Goal: Transaction & Acquisition: Obtain resource

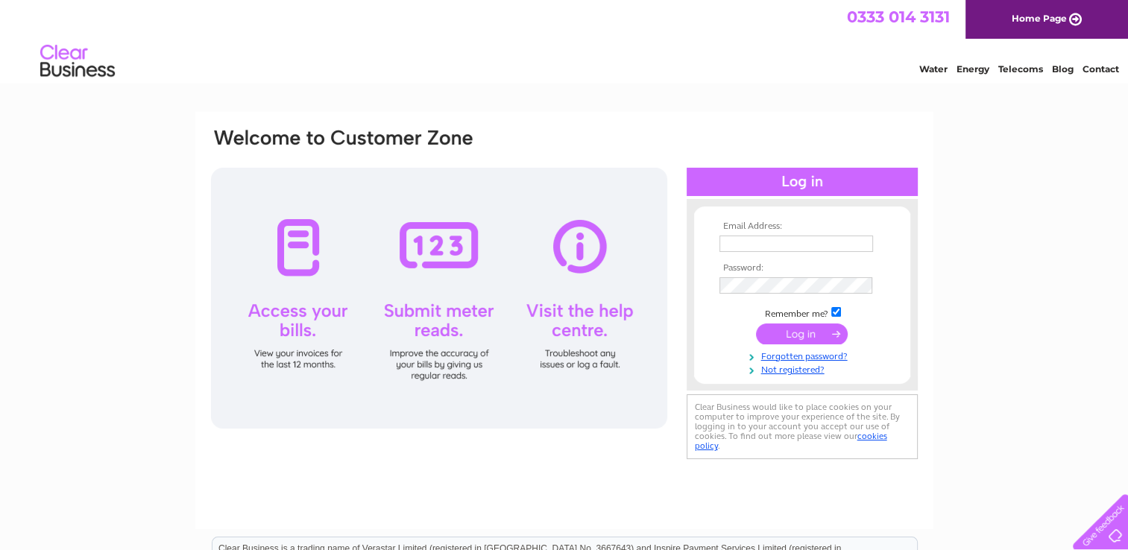
click at [727, 233] on td at bounding box center [801, 244] width 173 height 24
click at [730, 247] on input "text" at bounding box center [796, 245] width 155 height 18
type input "[EMAIL_ADDRESS][DOMAIN_NAME]"
click at [794, 334] on input "submit" at bounding box center [802, 333] width 92 height 21
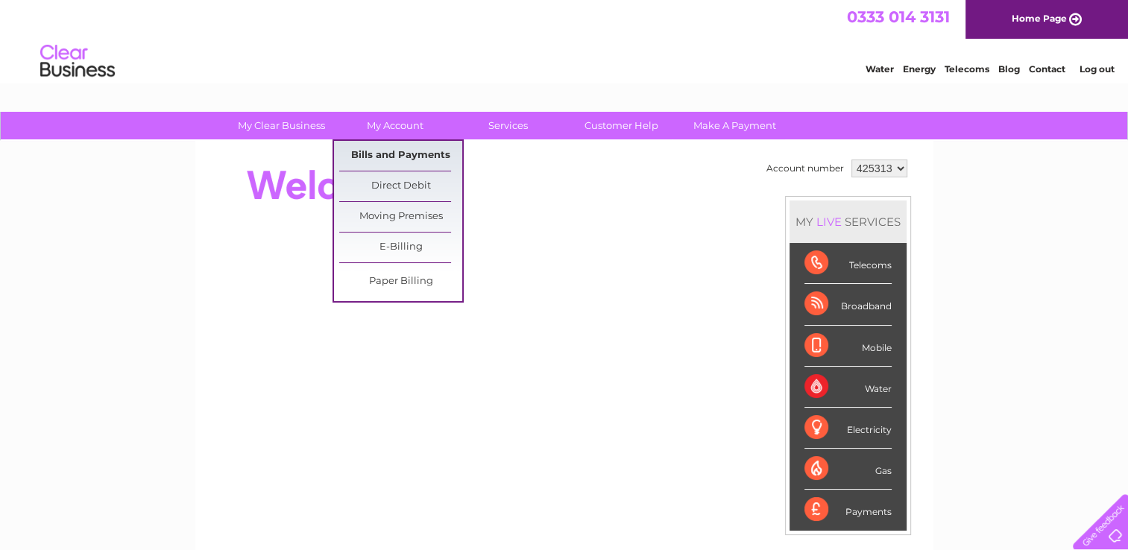
click at [396, 157] on link "Bills and Payments" at bounding box center [400, 156] width 123 height 30
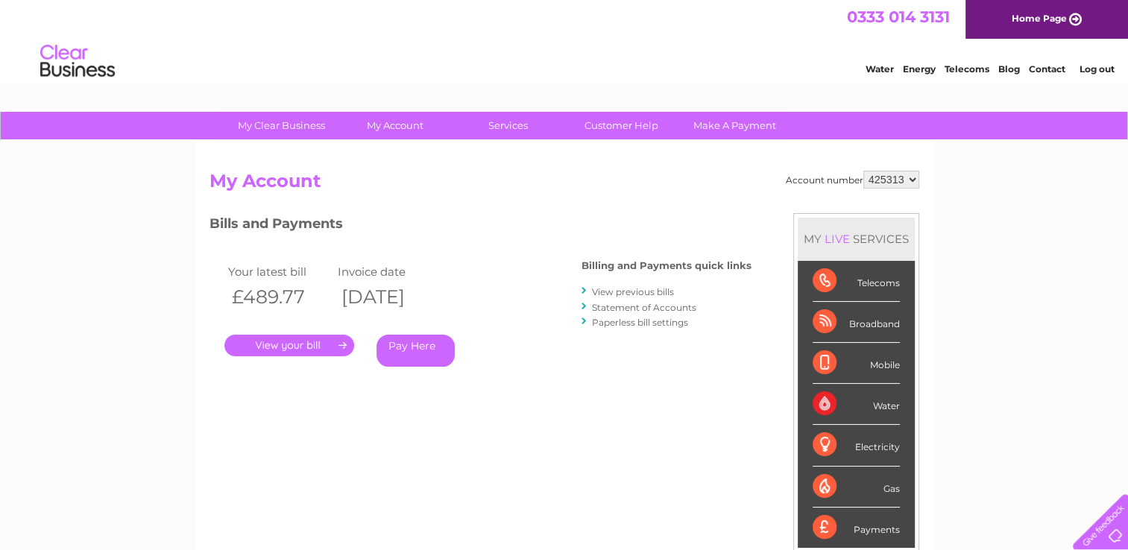
click at [915, 179] on select "425313 425810" at bounding box center [891, 180] width 56 height 18
select select "425810"
click at [863, 171] on select "425313 425810" at bounding box center [891, 180] width 56 height 18
click at [310, 347] on link "." at bounding box center [289, 346] width 130 height 22
click at [631, 288] on link "View previous bills" at bounding box center [633, 291] width 82 height 11
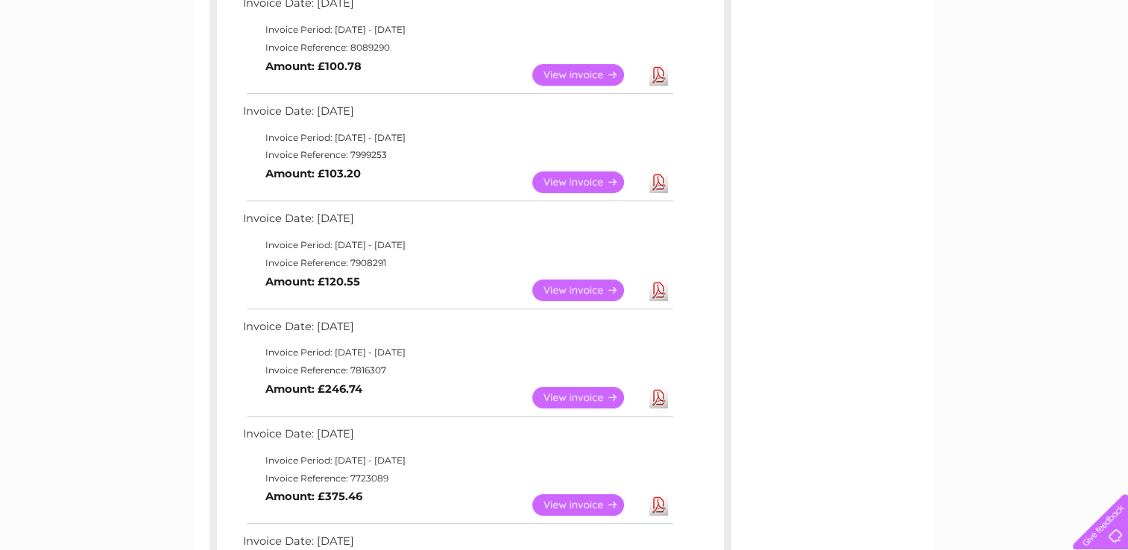
scroll to position [447, 0]
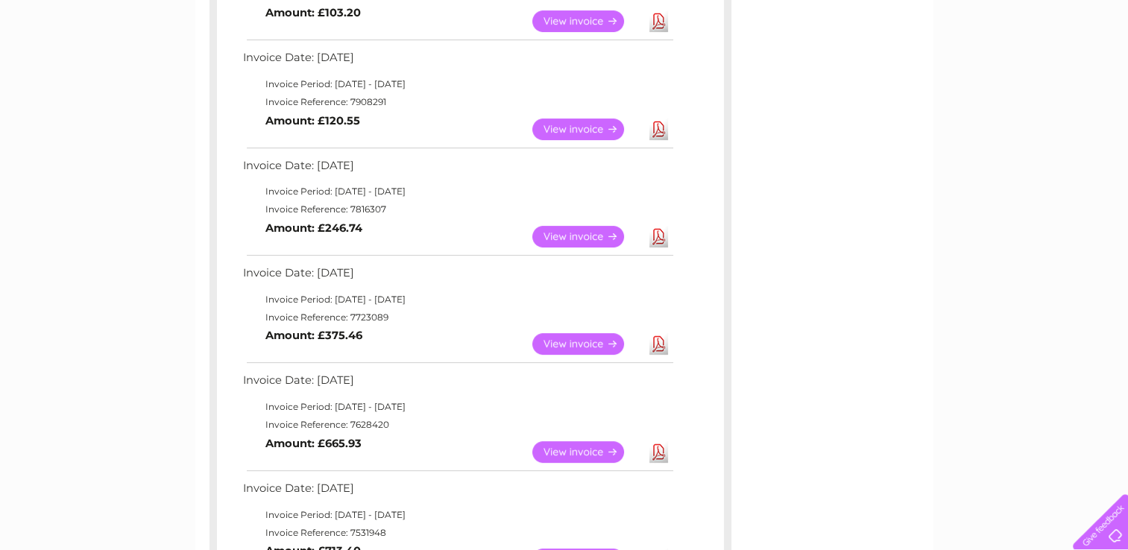
click at [579, 233] on link "View" at bounding box center [587, 237] width 110 height 22
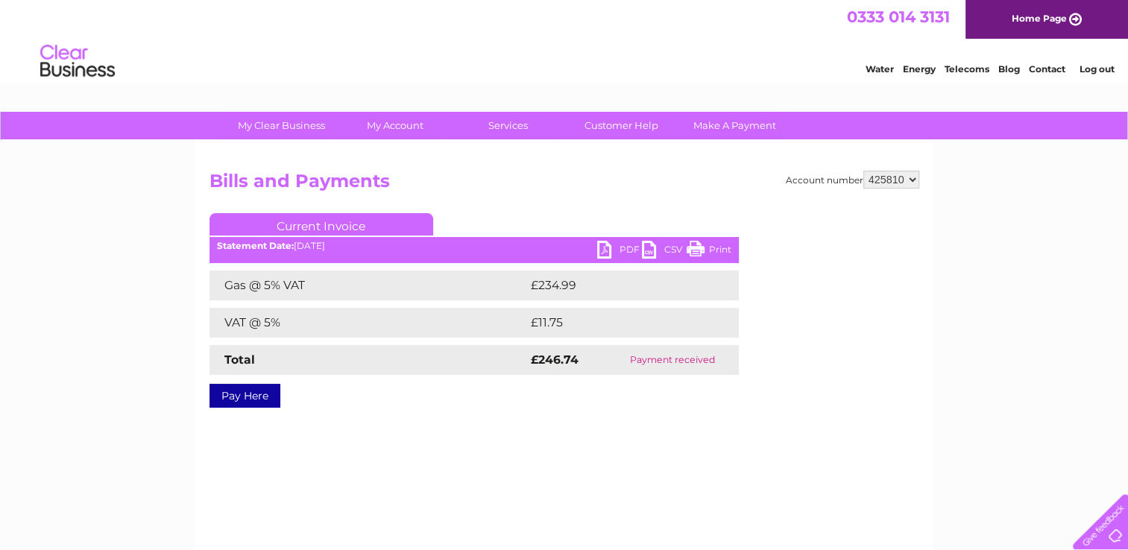
click at [615, 247] on link "PDF" at bounding box center [619, 252] width 45 height 22
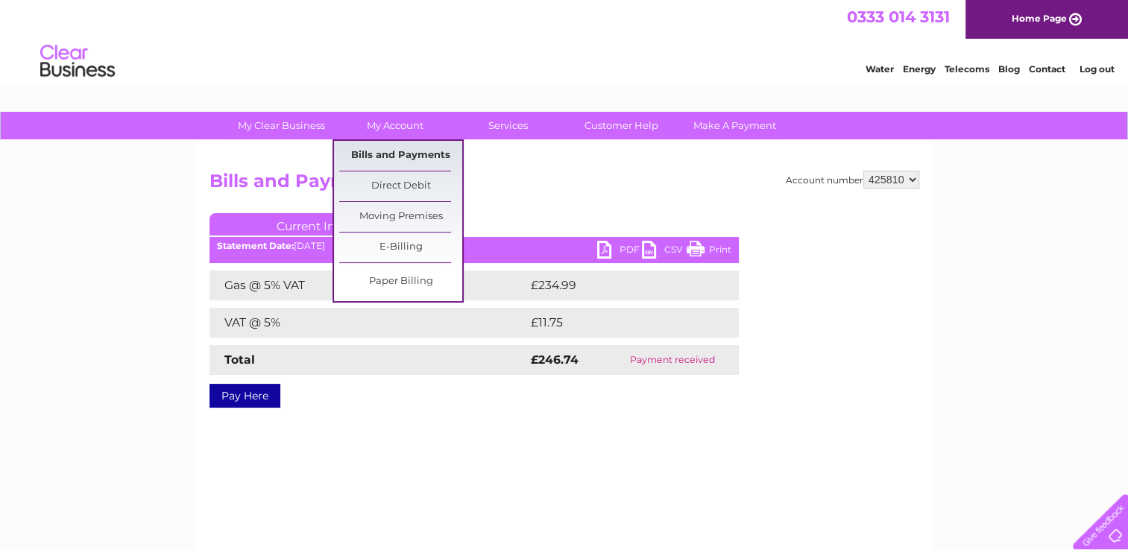
click at [389, 157] on link "Bills and Payments" at bounding box center [400, 156] width 123 height 30
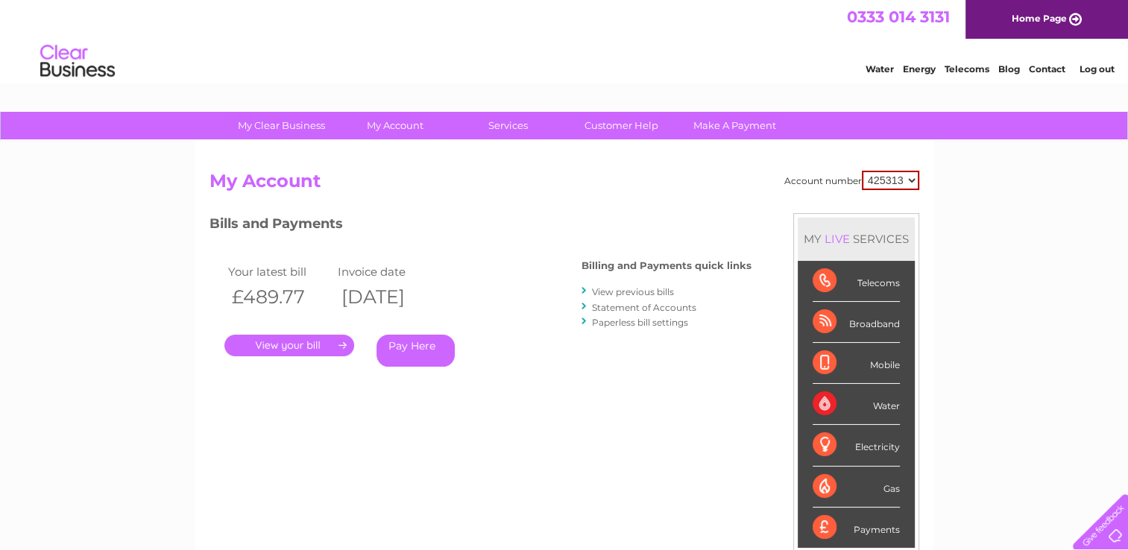
click at [620, 290] on link "View previous bills" at bounding box center [633, 291] width 82 height 11
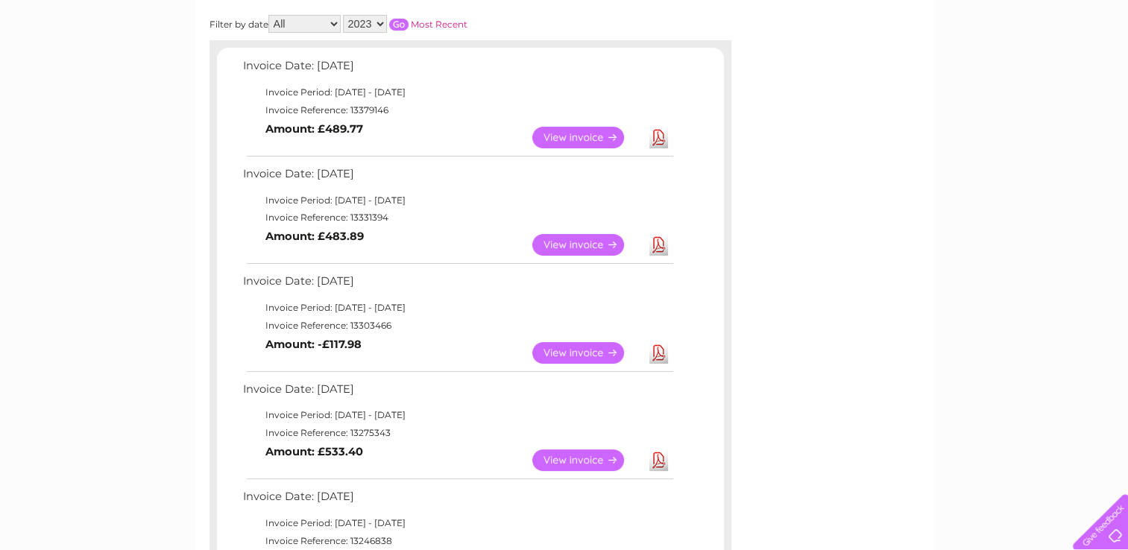
scroll to position [149, 0]
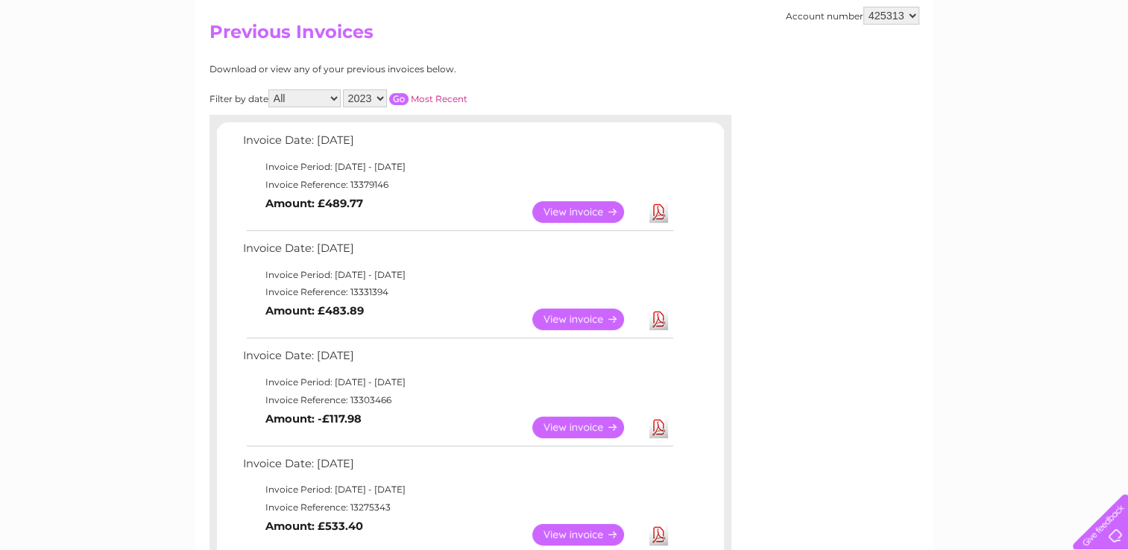
click at [912, 14] on select "425313 425810" at bounding box center [891, 16] width 56 height 18
select select "425810"
click at [863, 7] on select "425313 425810" at bounding box center [891, 16] width 56 height 18
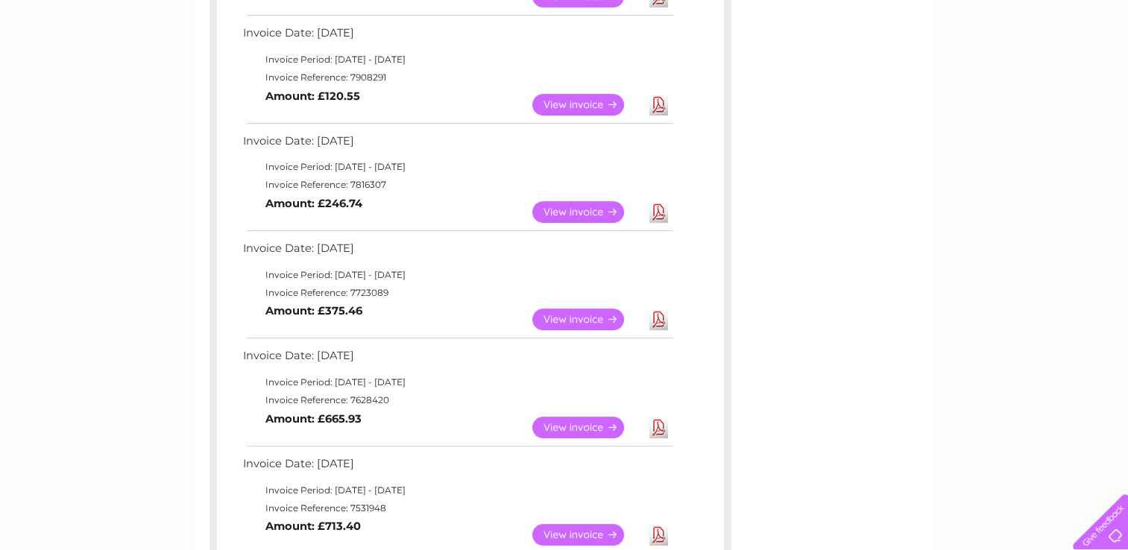
scroll to position [447, 0]
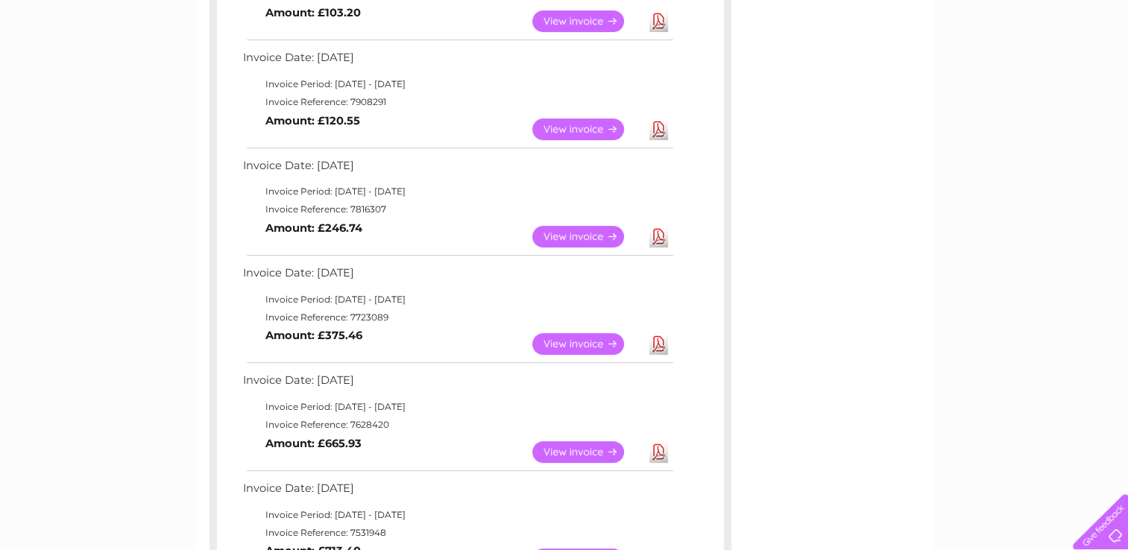
click at [654, 130] on link "Download" at bounding box center [658, 130] width 19 height 22
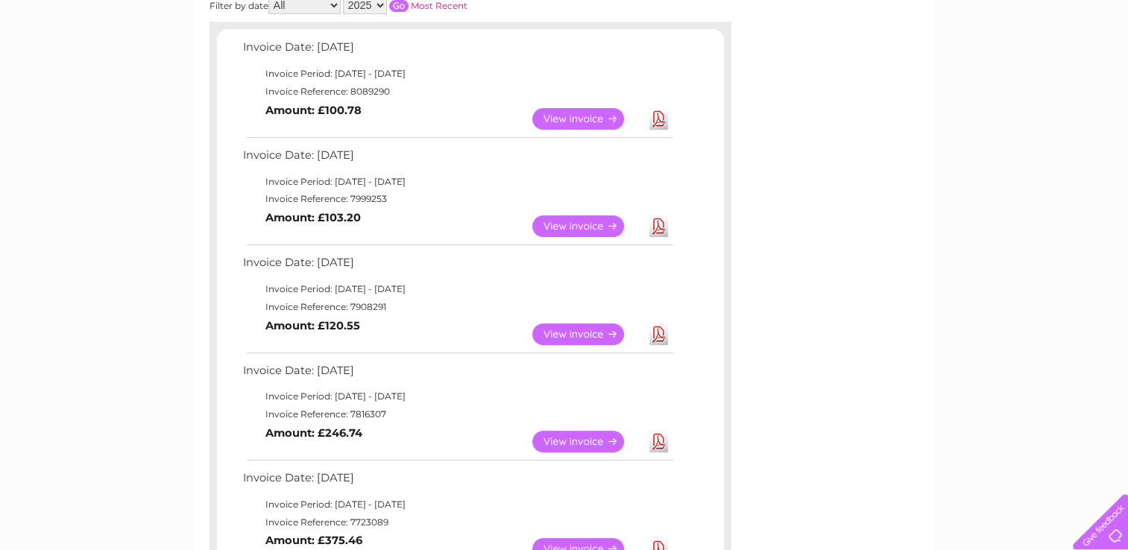
scroll to position [224, 0]
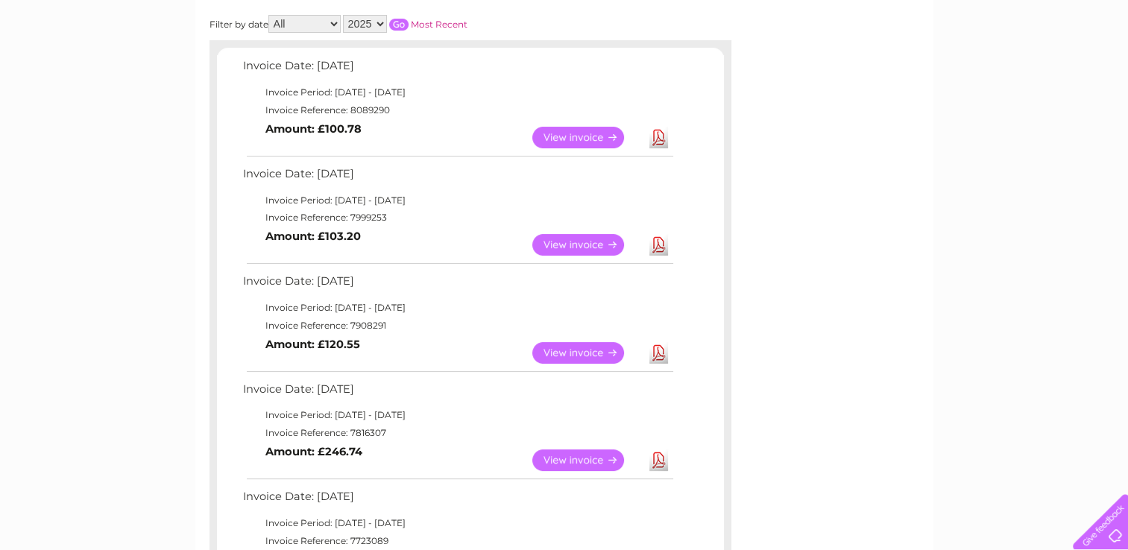
click at [656, 244] on link "Download" at bounding box center [658, 245] width 19 height 22
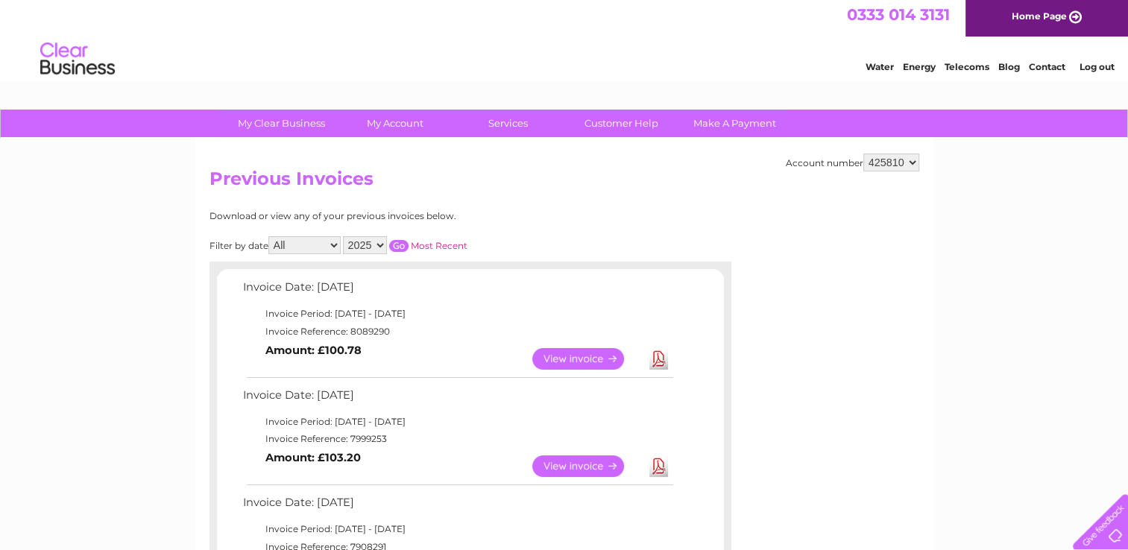
scroll to position [0, 0]
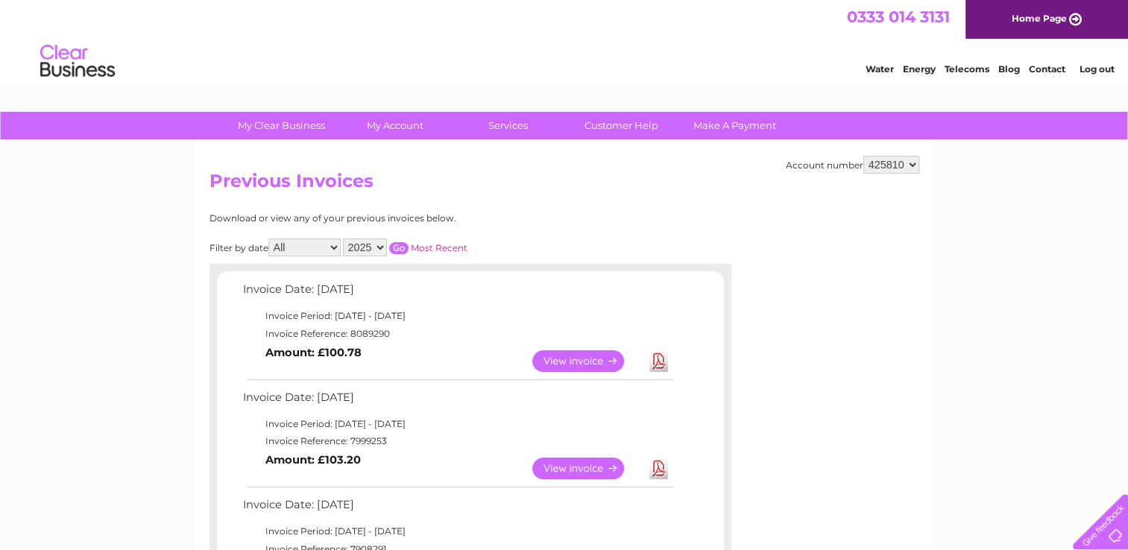
click at [1097, 67] on link "Log out" at bounding box center [1095, 68] width 35 height 11
